Goal: Task Accomplishment & Management: Use online tool/utility

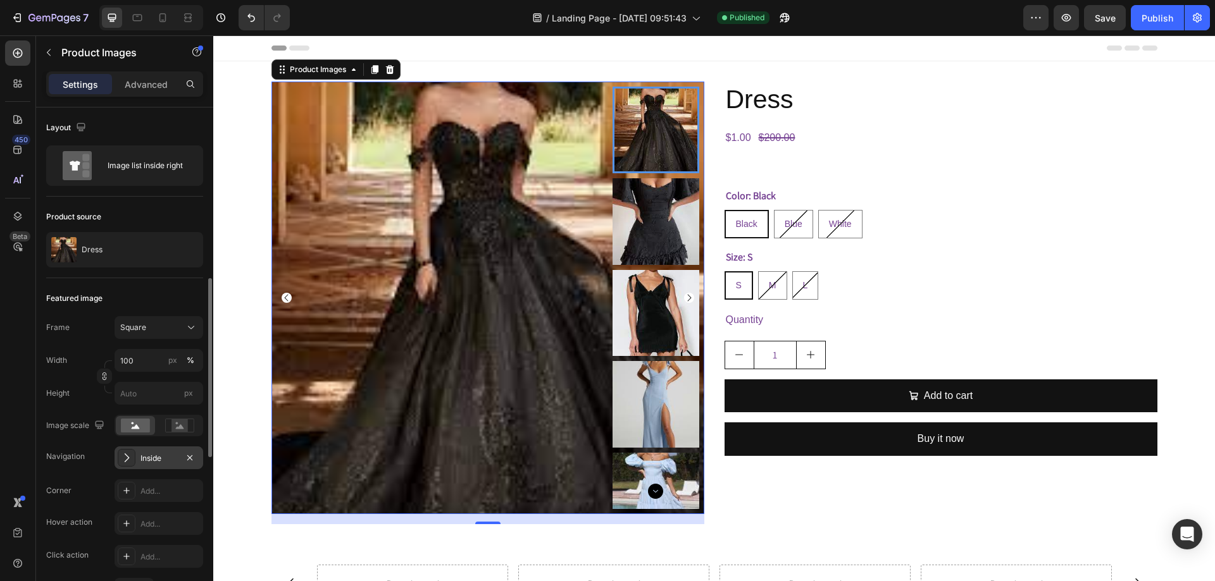
scroll to position [127, 0]
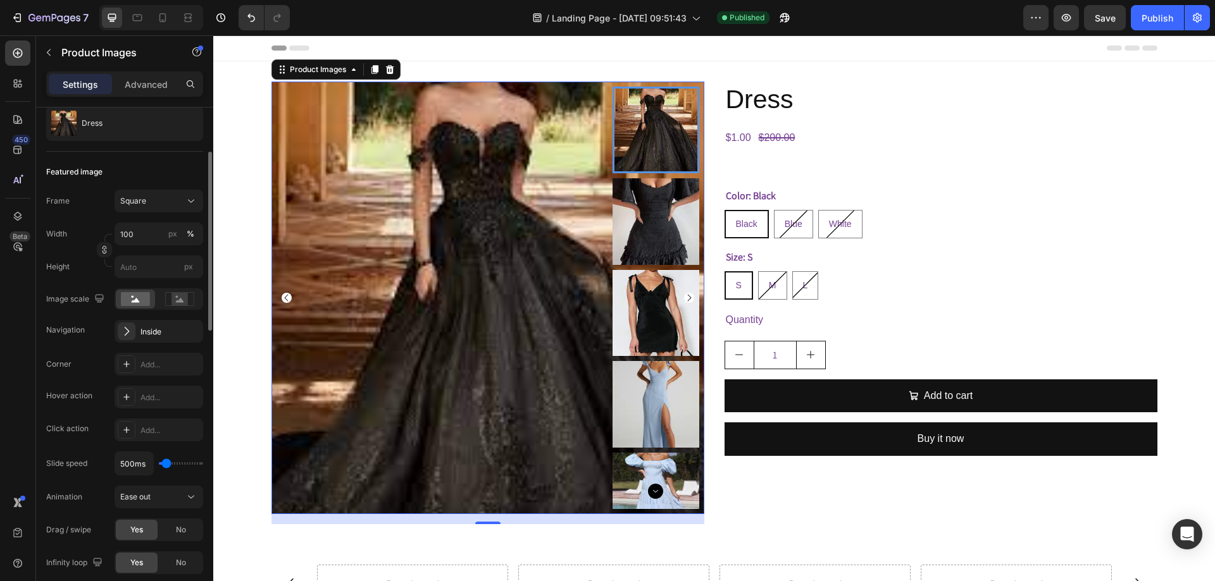
type input "5000ms"
drag, startPoint x: 167, startPoint y: 464, endPoint x: 224, endPoint y: 466, distance: 57.0
type input "5000"
click at [203, 465] on input "range" at bounding box center [181, 463] width 44 height 3
click at [188, 126] on icon "button" at bounding box center [190, 123] width 10 height 10
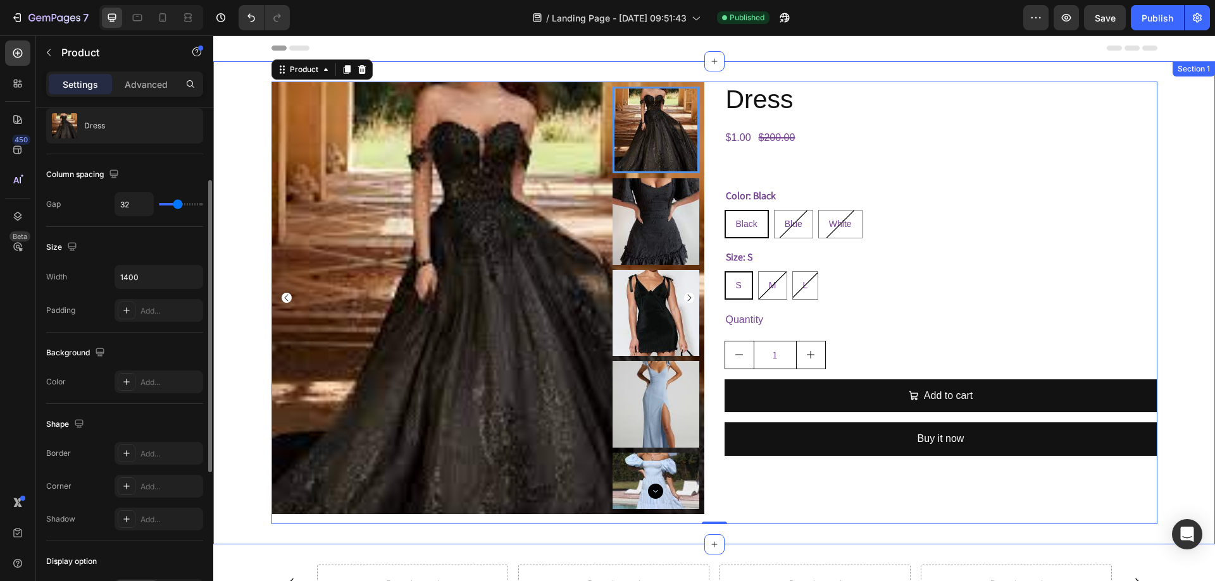
scroll to position [0, 0]
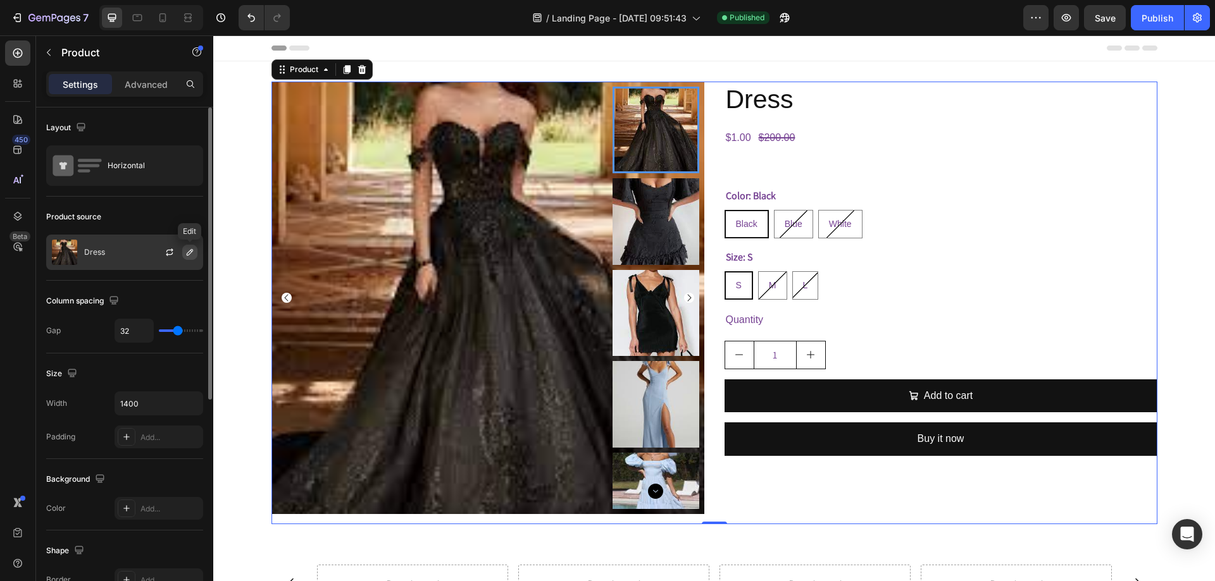
click at [185, 257] on icon "button" at bounding box center [190, 252] width 10 height 10
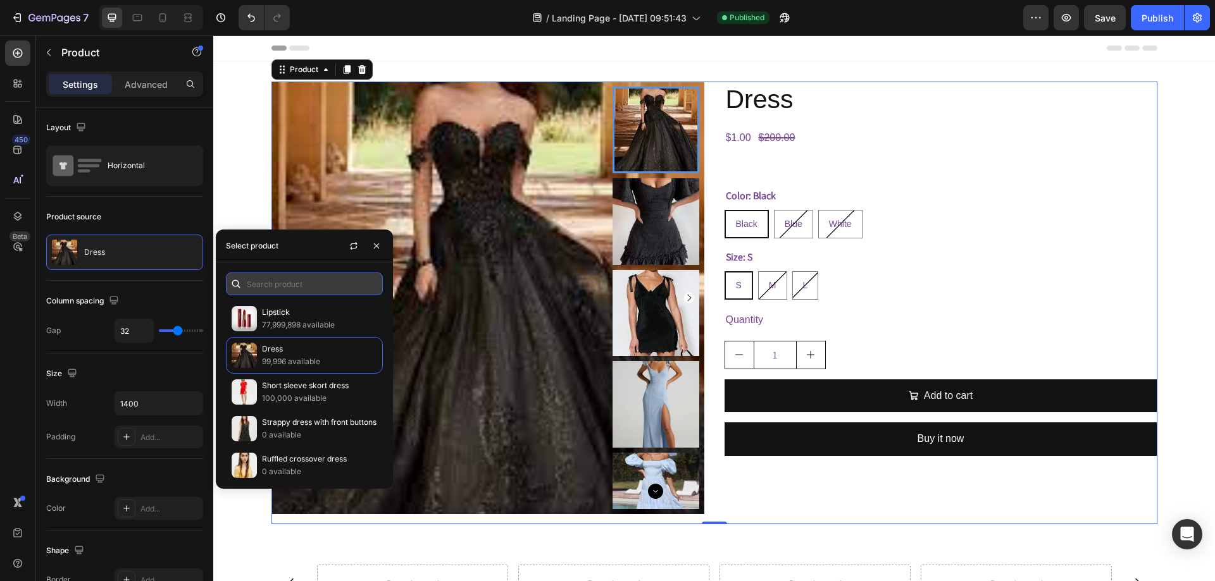
click at [287, 285] on input "text" at bounding box center [304, 284] width 157 height 23
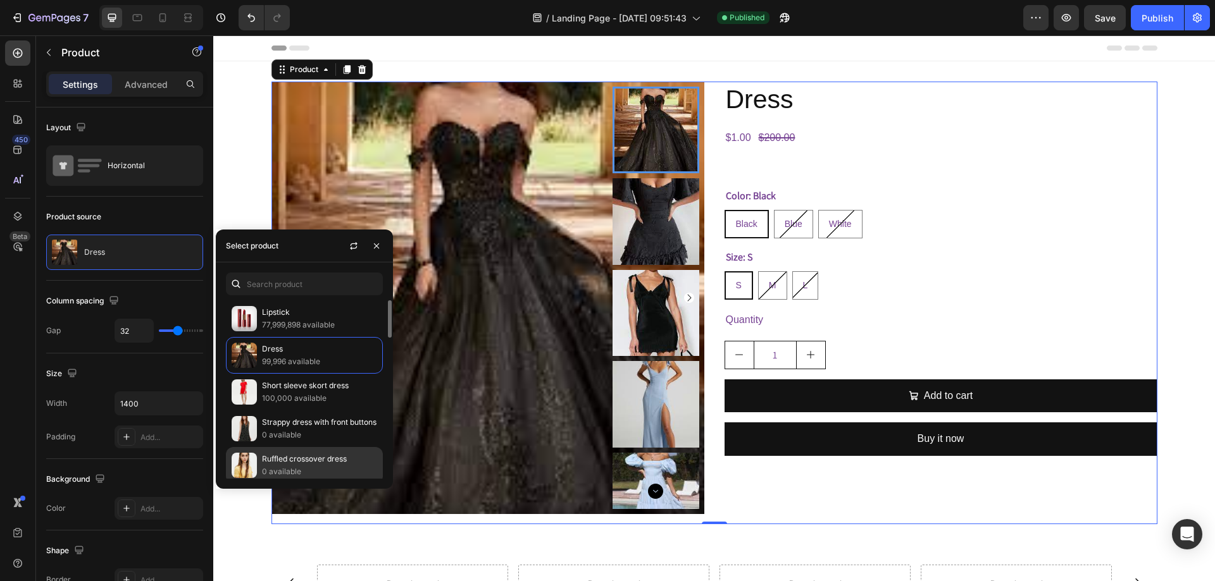
click at [306, 470] on p "0 available" at bounding box center [319, 472] width 115 height 13
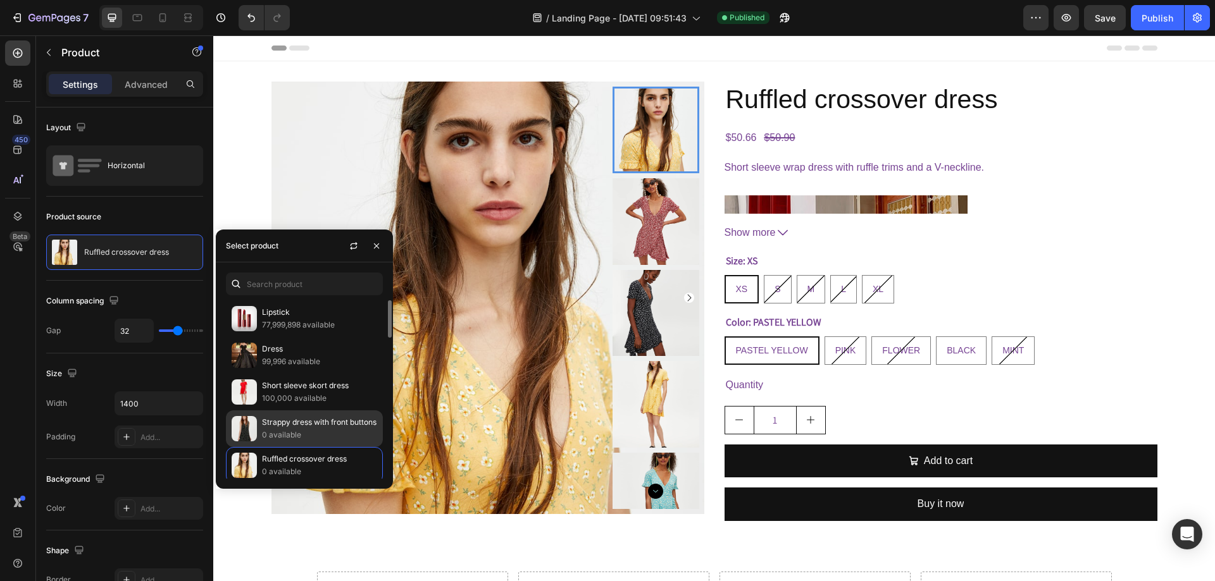
click at [280, 423] on p "Strappy dress with front buttons" at bounding box center [319, 422] width 115 height 13
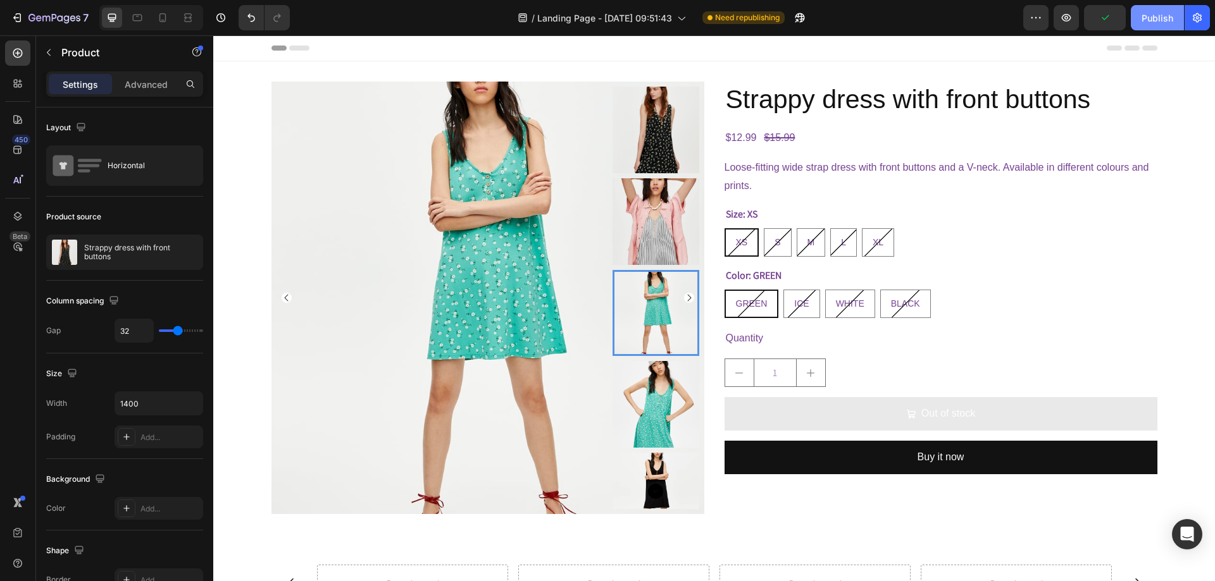
click at [1150, 13] on div "Publish" at bounding box center [1157, 17] width 32 height 13
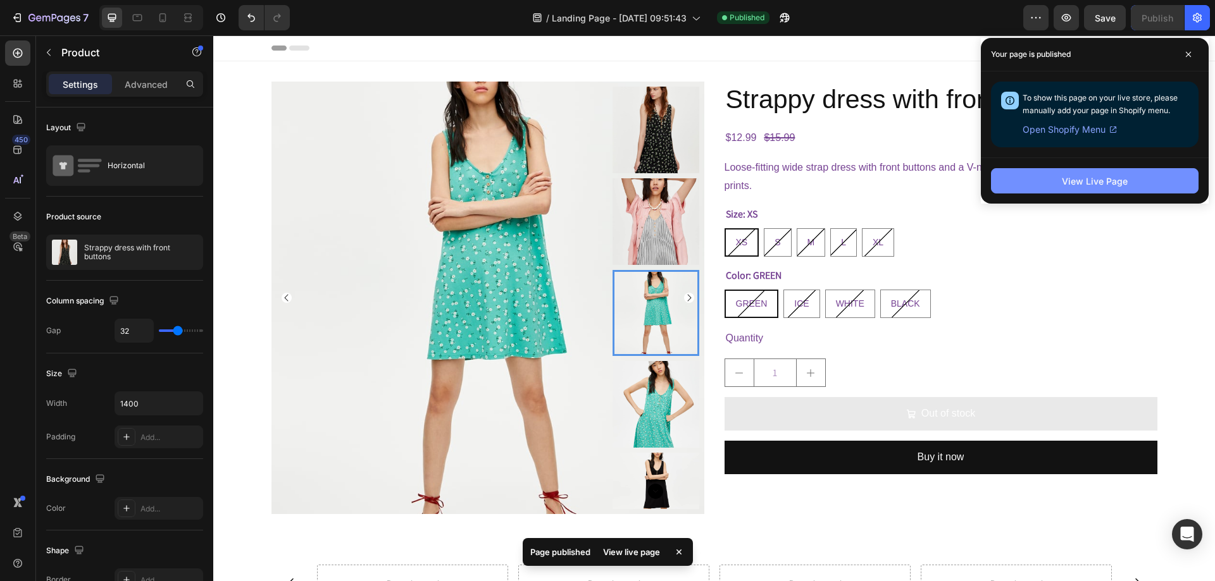
click at [1040, 185] on button "View Live Page" at bounding box center [1095, 180] width 208 height 25
